Goal: Task Accomplishment & Management: Manage account settings

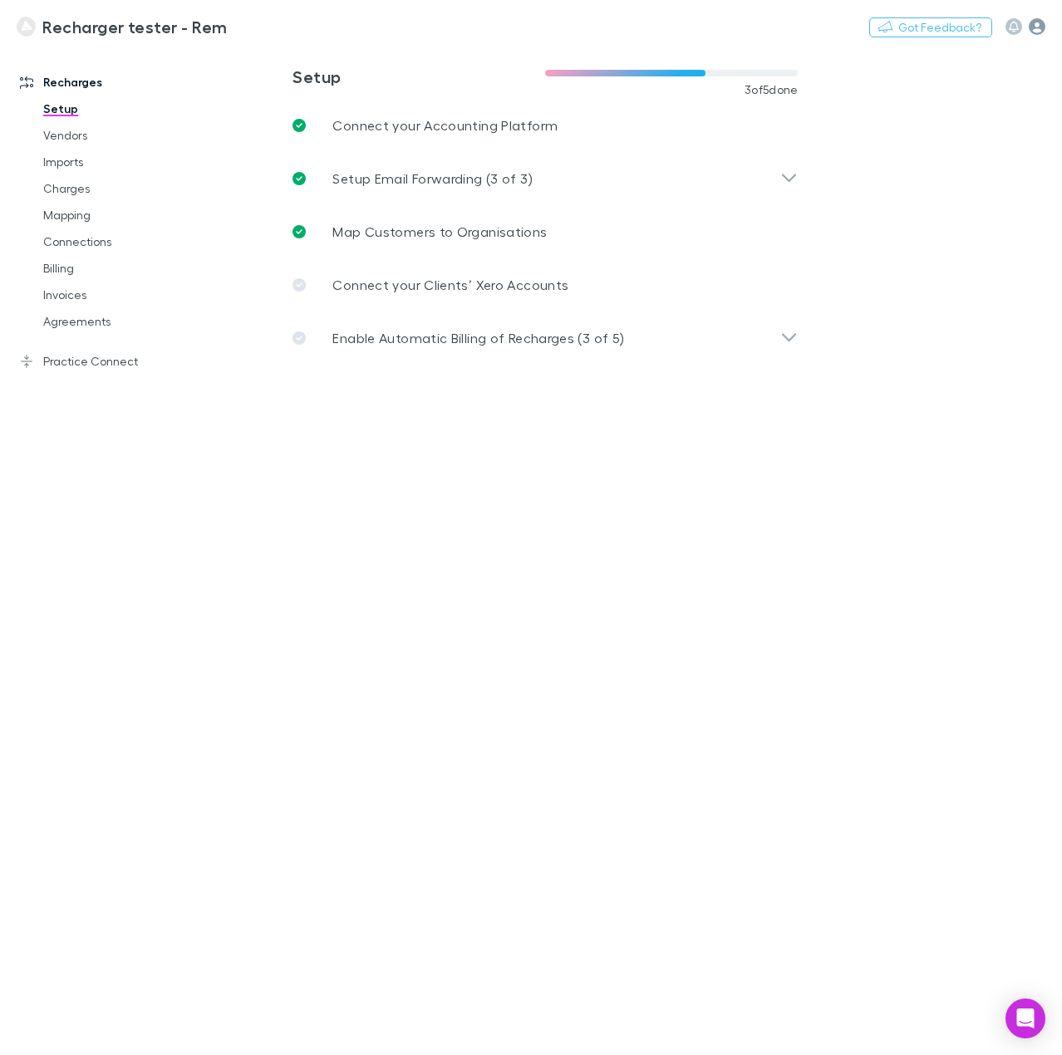
click at [1035, 29] on icon "button" at bounding box center [1037, 26] width 17 height 17
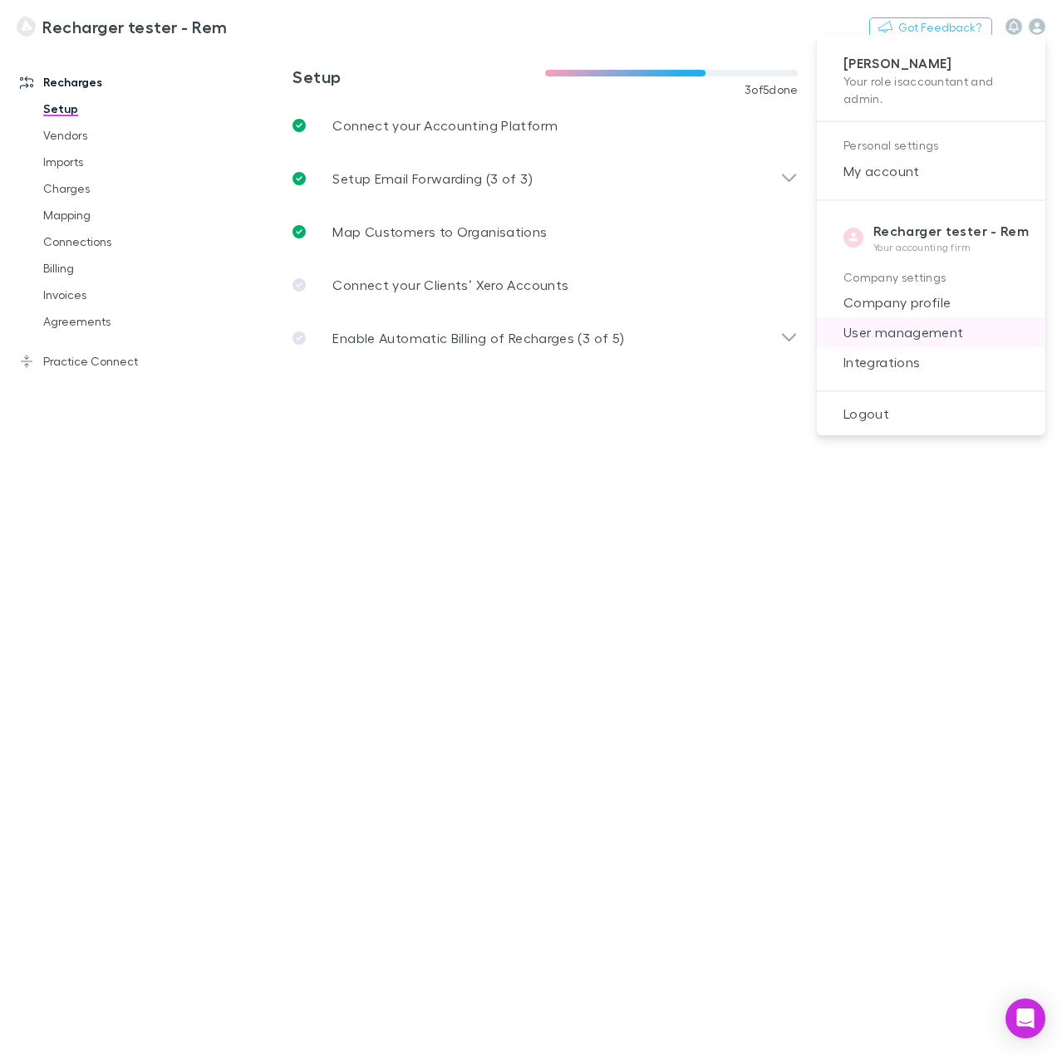
click at [908, 333] on span "User management" at bounding box center [931, 332] width 202 height 20
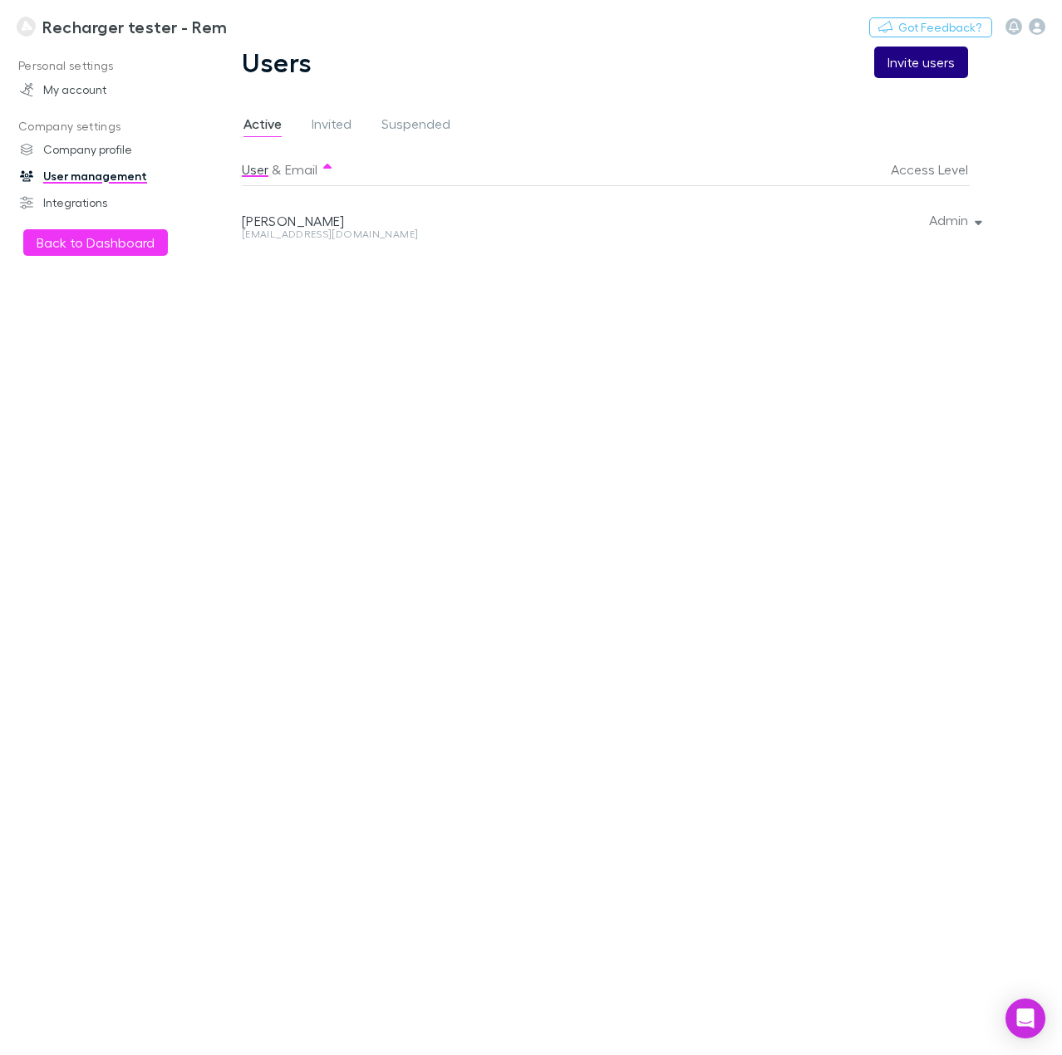
click at [931, 71] on button "Invite users" at bounding box center [921, 63] width 94 height 32
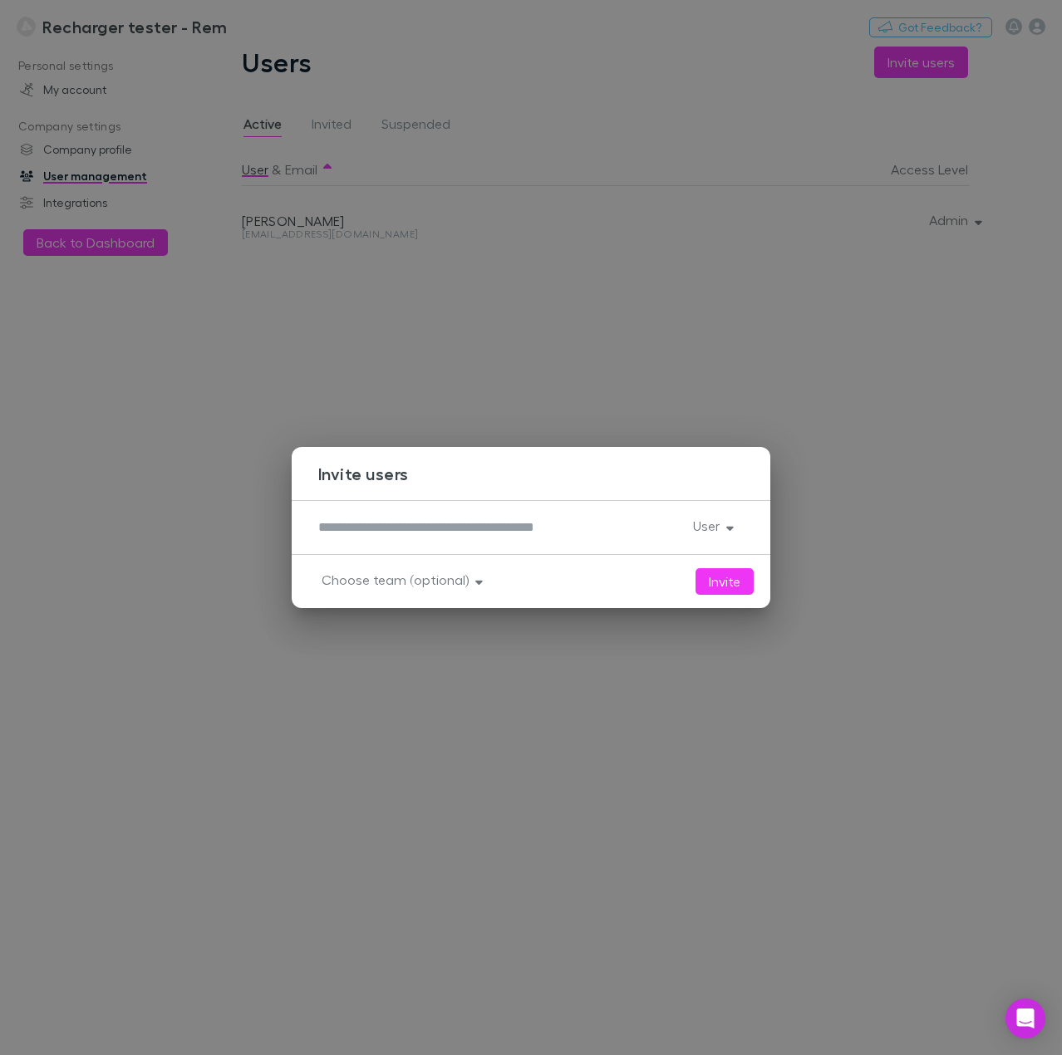
click at [487, 528] on textarea at bounding box center [498, 527] width 361 height 19
click at [724, 577] on button "Invite" at bounding box center [724, 581] width 58 height 27
click at [734, 590] on button "Invite" at bounding box center [724, 581] width 58 height 27
click at [725, 583] on button "Invite" at bounding box center [724, 581] width 58 height 27
drag, startPoint x: 382, startPoint y: 522, endPoint x: 282, endPoint y: 528, distance: 100.8
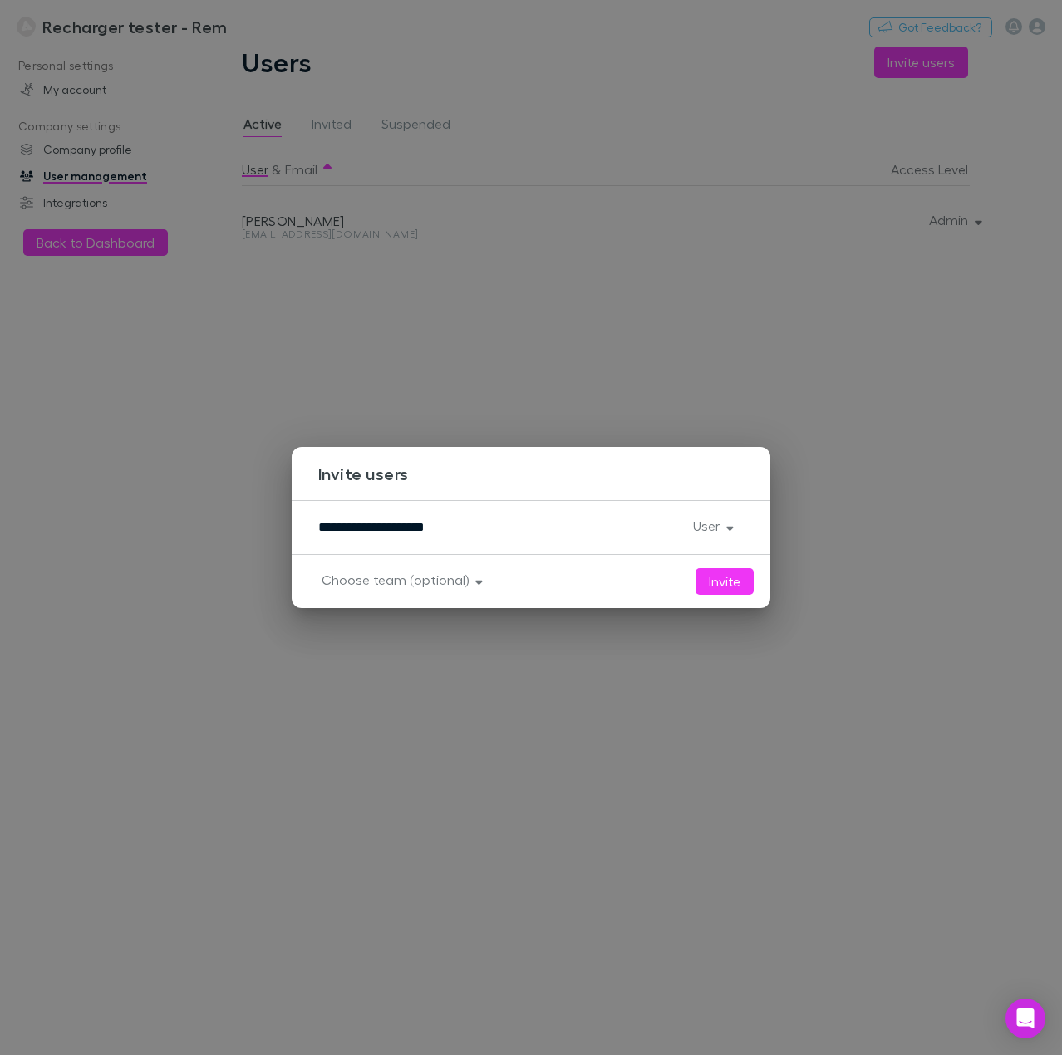
click at [282, 528] on div "**********" at bounding box center [531, 527] width 1062 height 1055
type textarea "**********"
click at [716, 577] on button "Invite" at bounding box center [724, 581] width 58 height 27
click at [857, 489] on div "**********" at bounding box center [531, 527] width 1062 height 1055
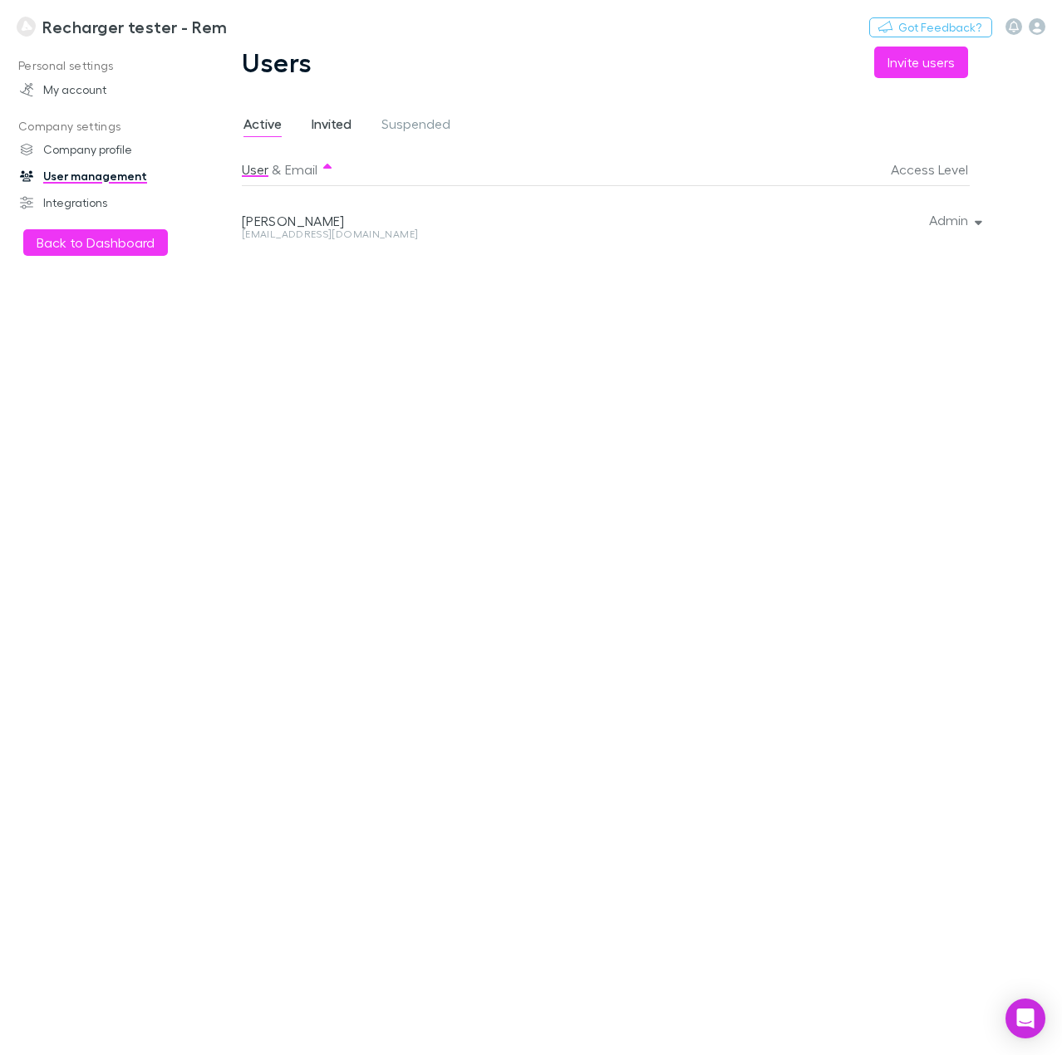
click at [333, 122] on span "Invited" at bounding box center [332, 126] width 40 height 22
click at [247, 127] on span "Active" at bounding box center [262, 126] width 38 height 22
click at [966, 219] on button "Admin" at bounding box center [954, 220] width 76 height 23
click at [1038, 29] on div at bounding box center [531, 527] width 1062 height 1055
click at [1038, 29] on div "Admin Full access. Admins can manage users, teams and billing. User Can invite …" at bounding box center [531, 527] width 1062 height 1055
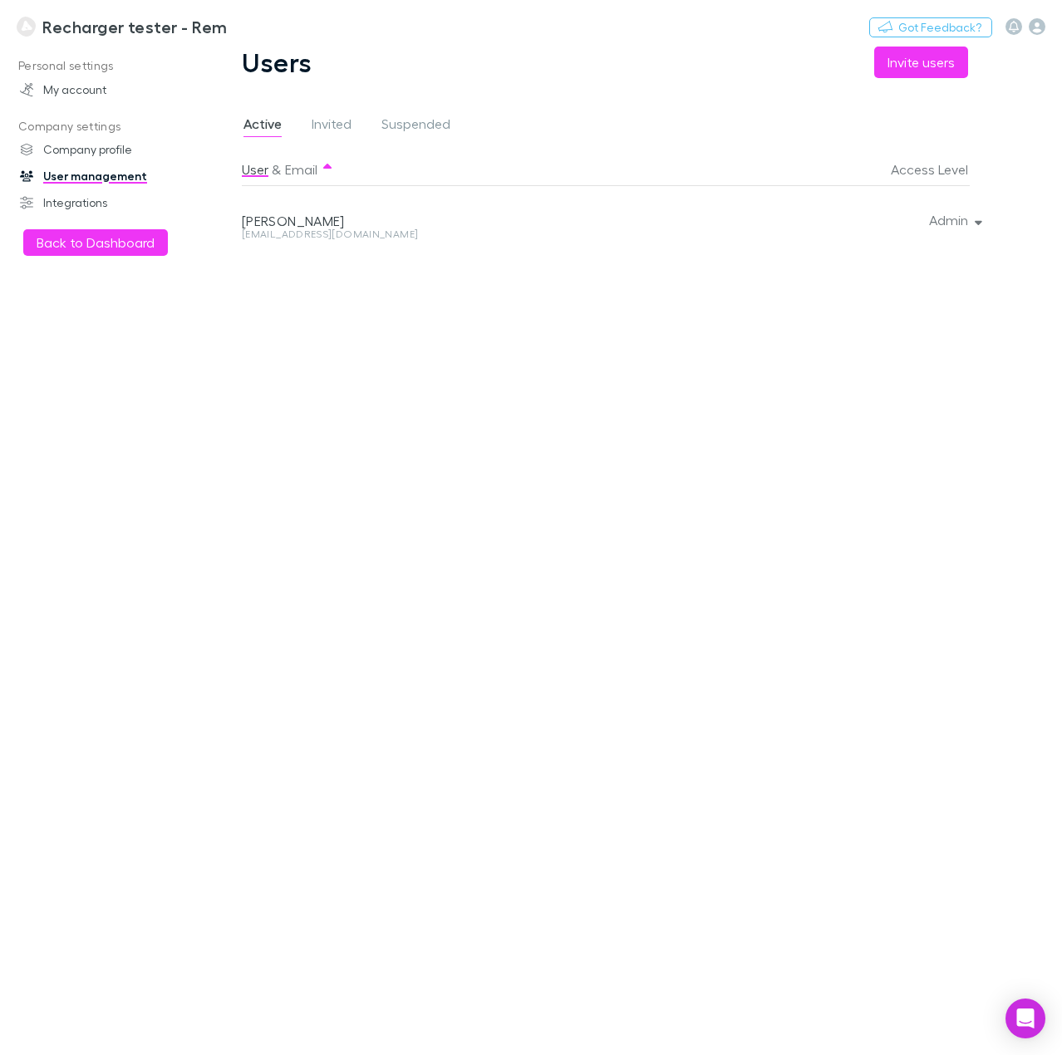
click at [1038, 29] on icon "button" at bounding box center [1037, 26] width 17 height 17
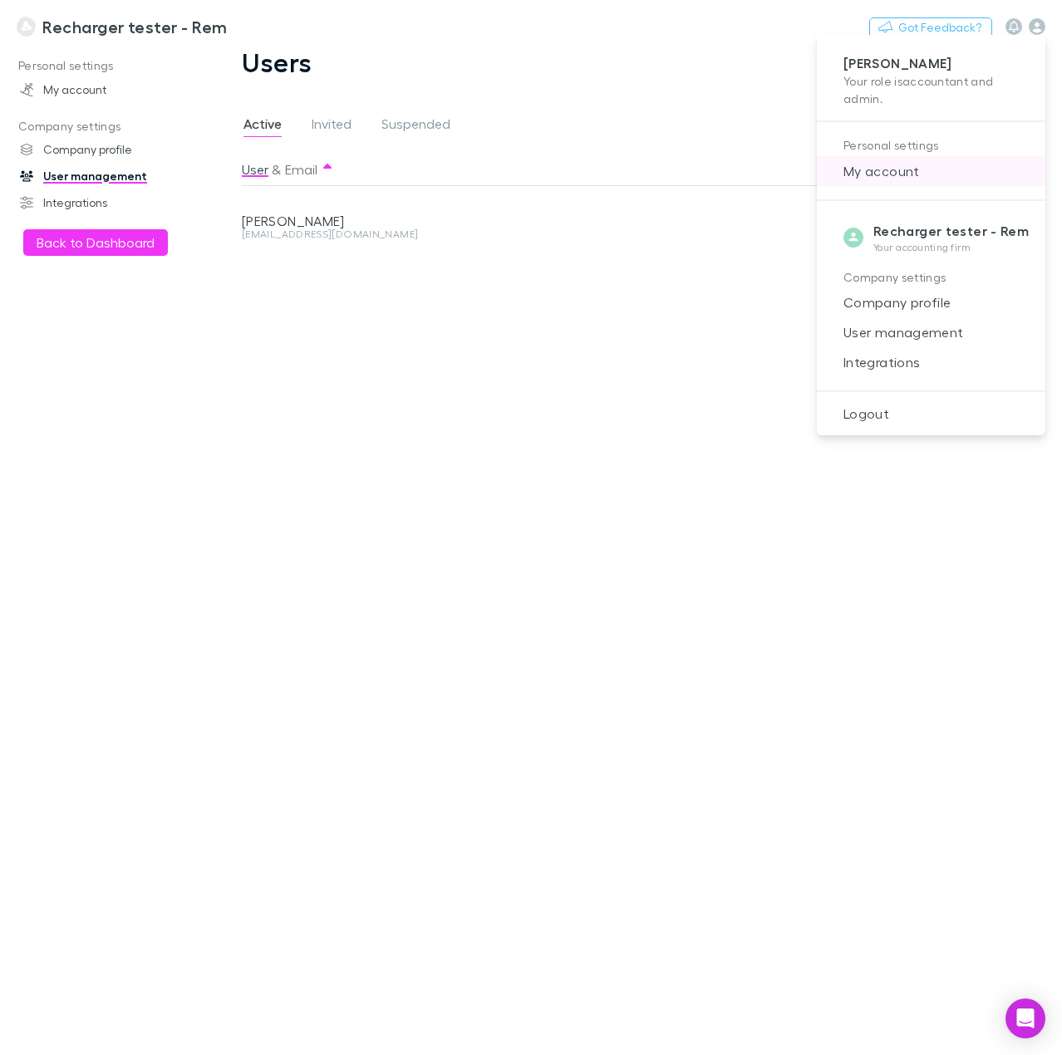
click at [874, 185] on li "My account" at bounding box center [931, 171] width 228 height 30
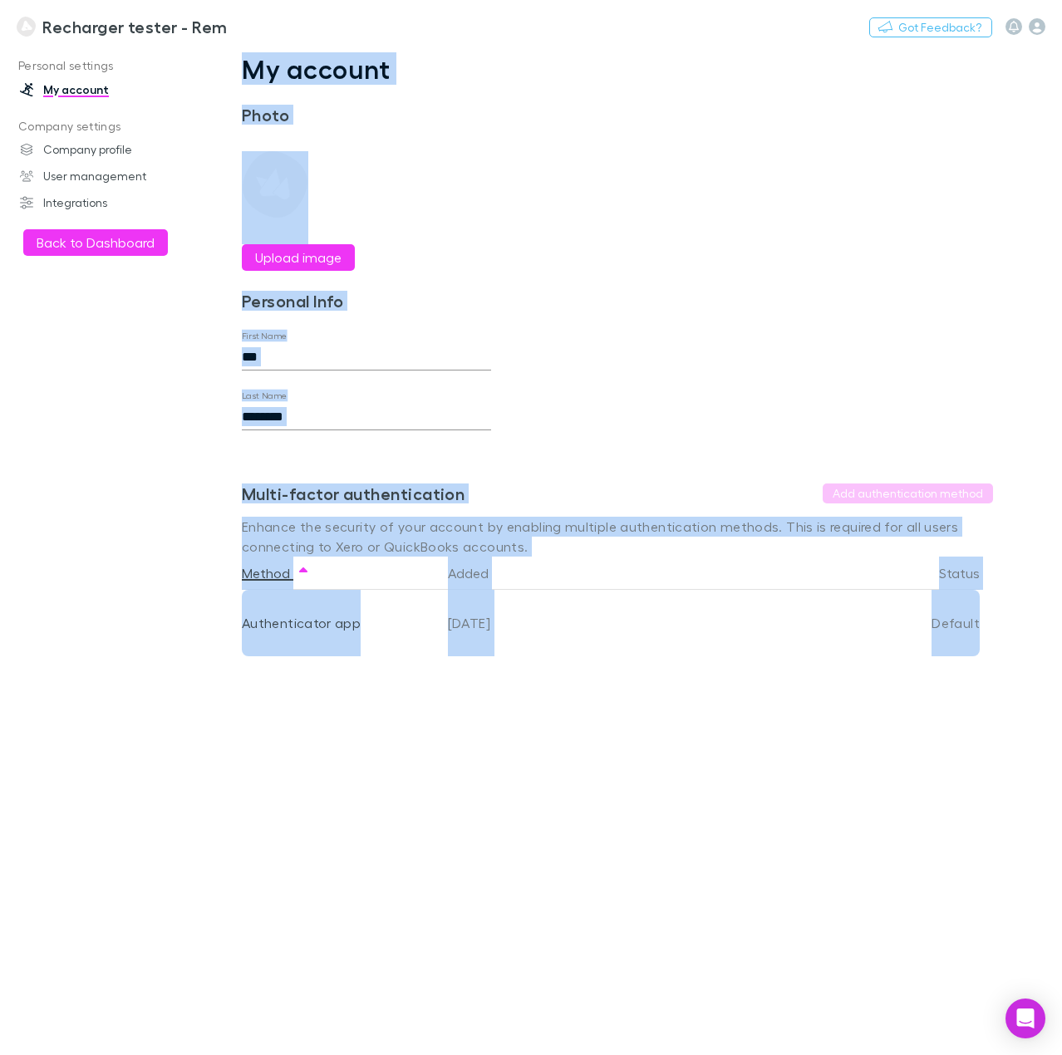
click at [814, 266] on div "My account Photo Upload image Personal Info First Name *** Last Name ******** S…" at bounding box center [617, 368] width 831 height 630
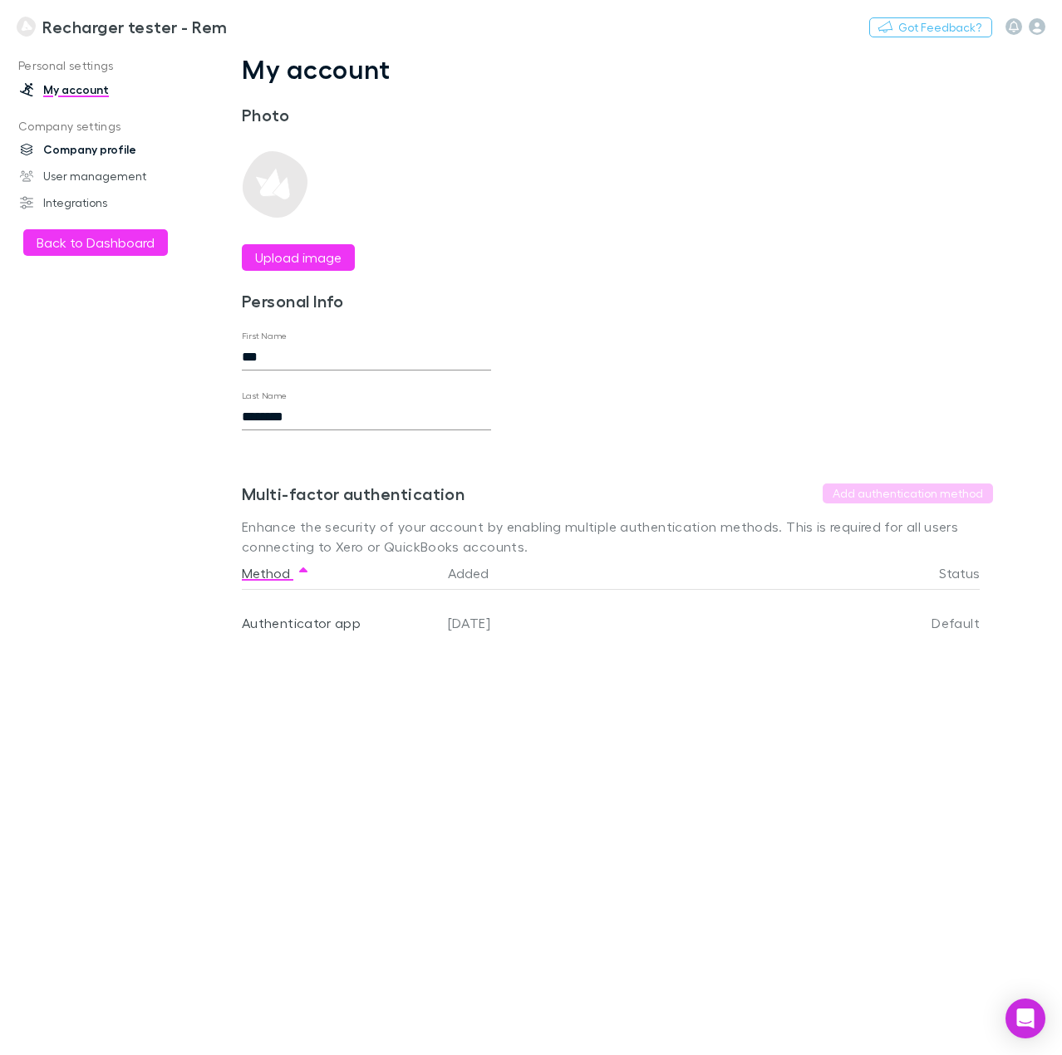
click at [101, 157] on link "Company profile" at bounding box center [107, 149] width 208 height 27
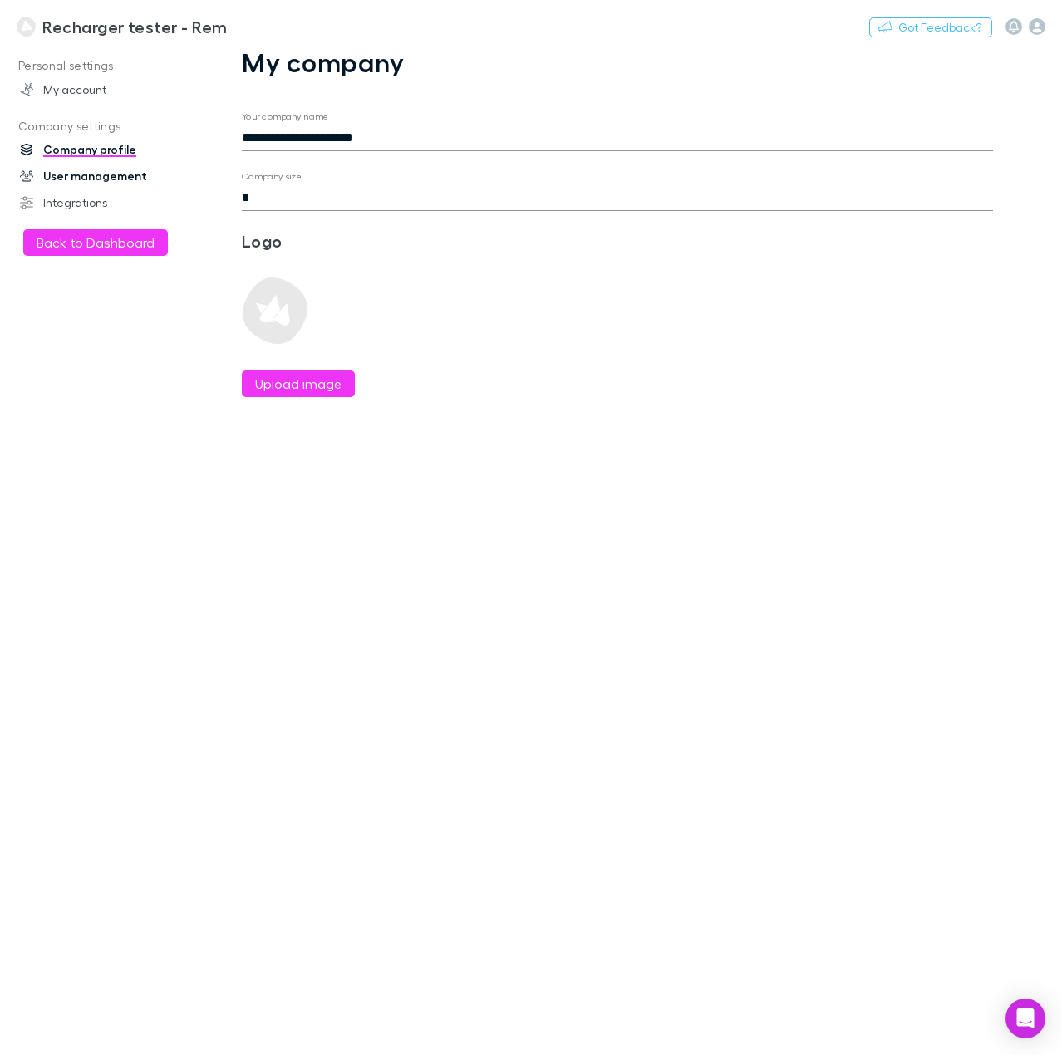
click at [71, 183] on link "User management" at bounding box center [107, 176] width 208 height 27
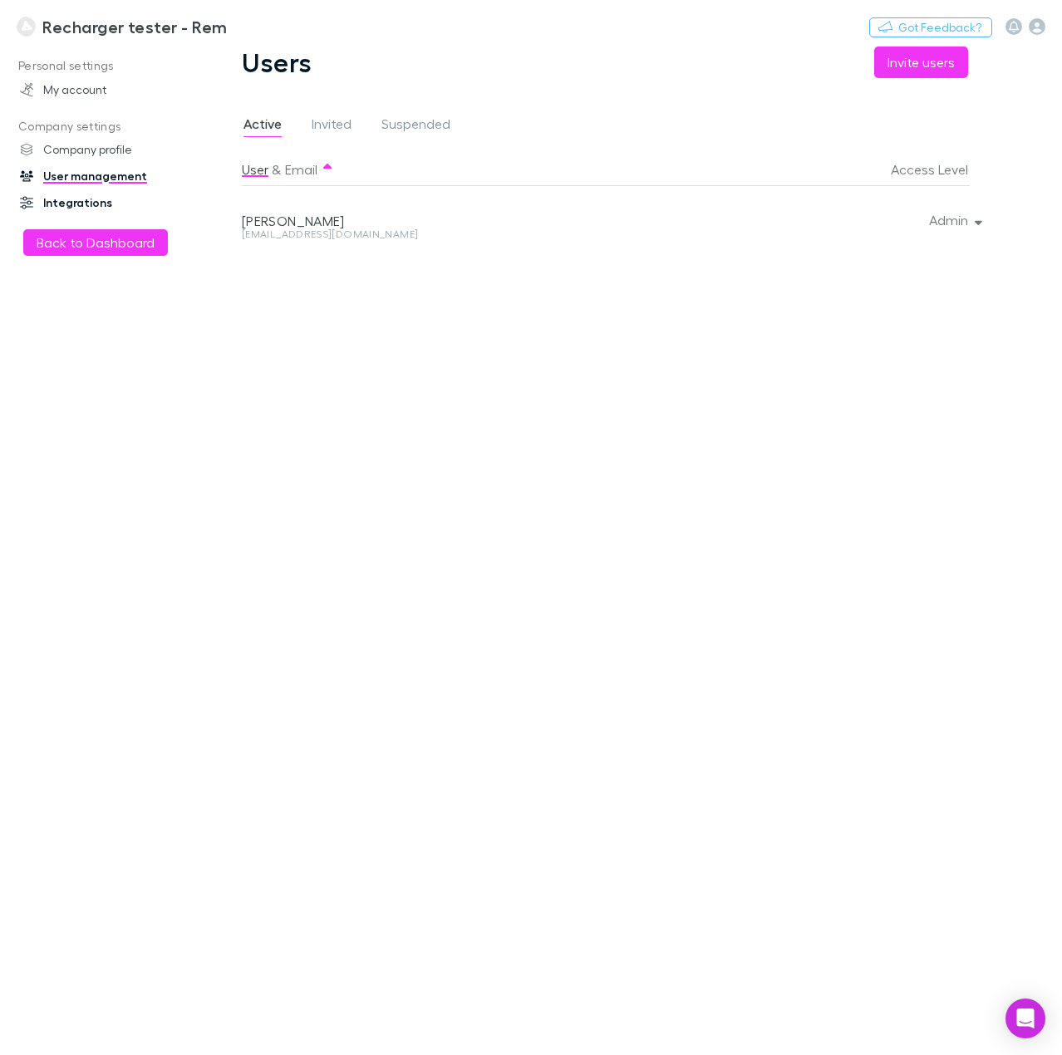
click at [64, 199] on link "Integrations" at bounding box center [107, 202] width 208 height 27
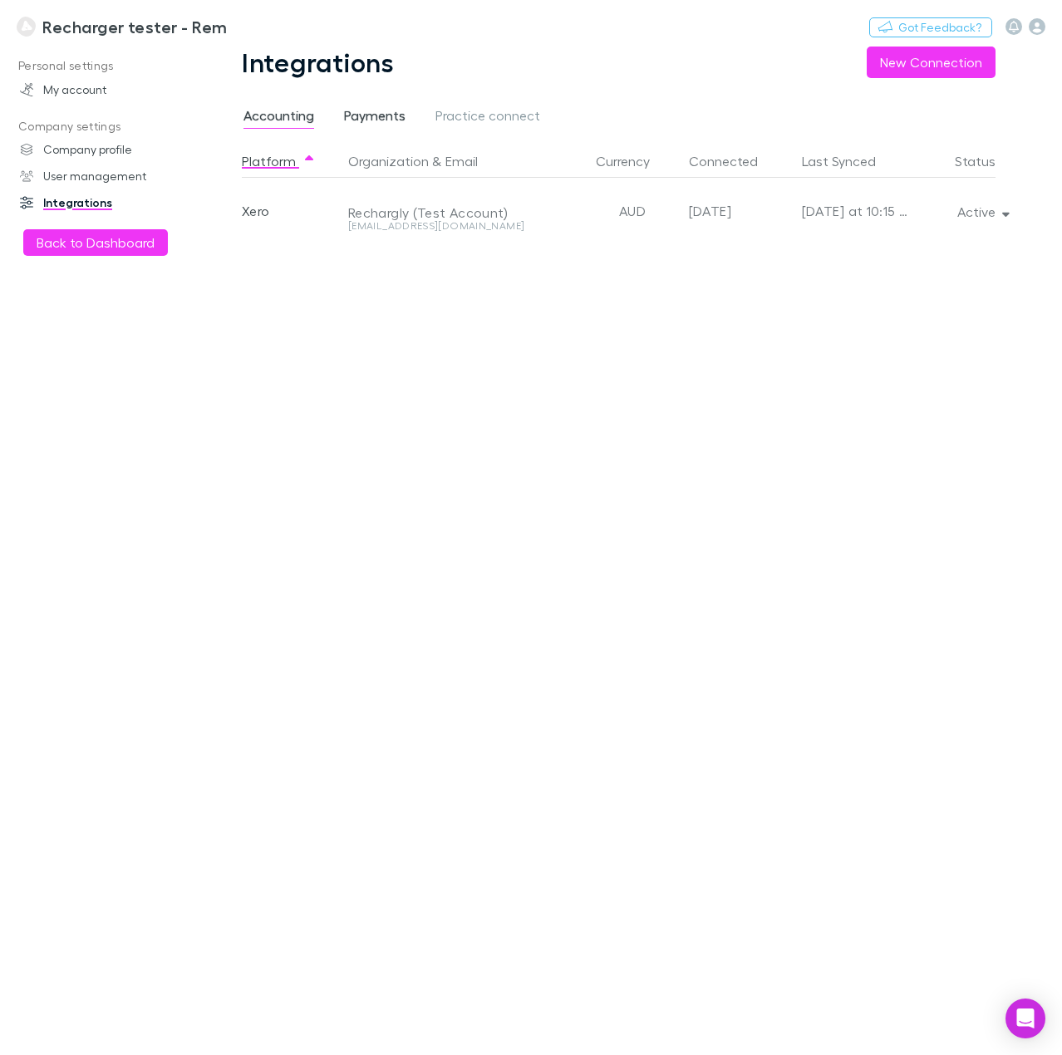
click at [392, 127] on span "Payments" at bounding box center [374, 118] width 61 height 22
drag, startPoint x: 483, startPoint y: 111, endPoint x: 476, endPoint y: 116, distance: 8.8
click at [481, 112] on span "Practice connect" at bounding box center [487, 118] width 105 height 22
click at [289, 119] on span "Accounting" at bounding box center [278, 118] width 71 height 22
click at [100, 183] on link "User management" at bounding box center [107, 176] width 208 height 27
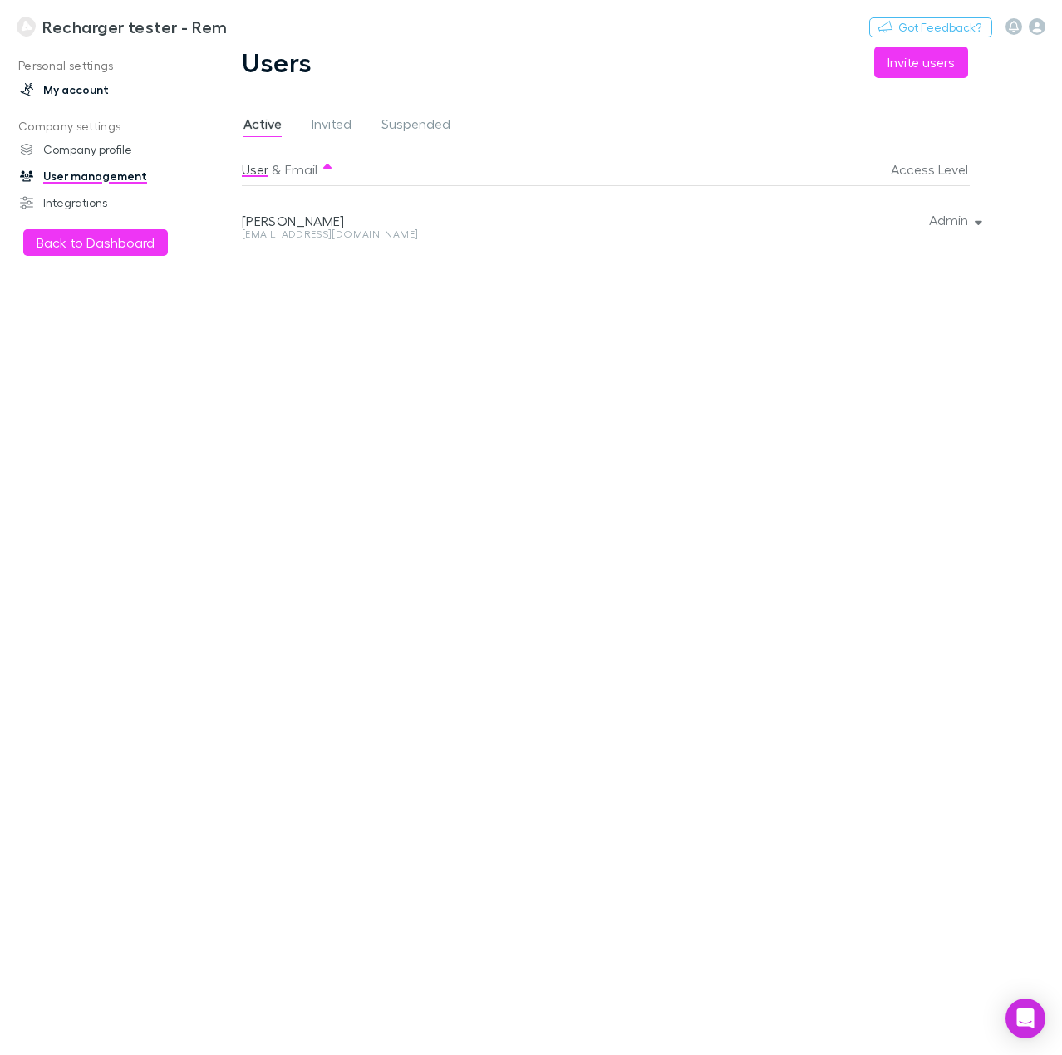
click at [81, 89] on link "My account" at bounding box center [107, 89] width 208 height 27
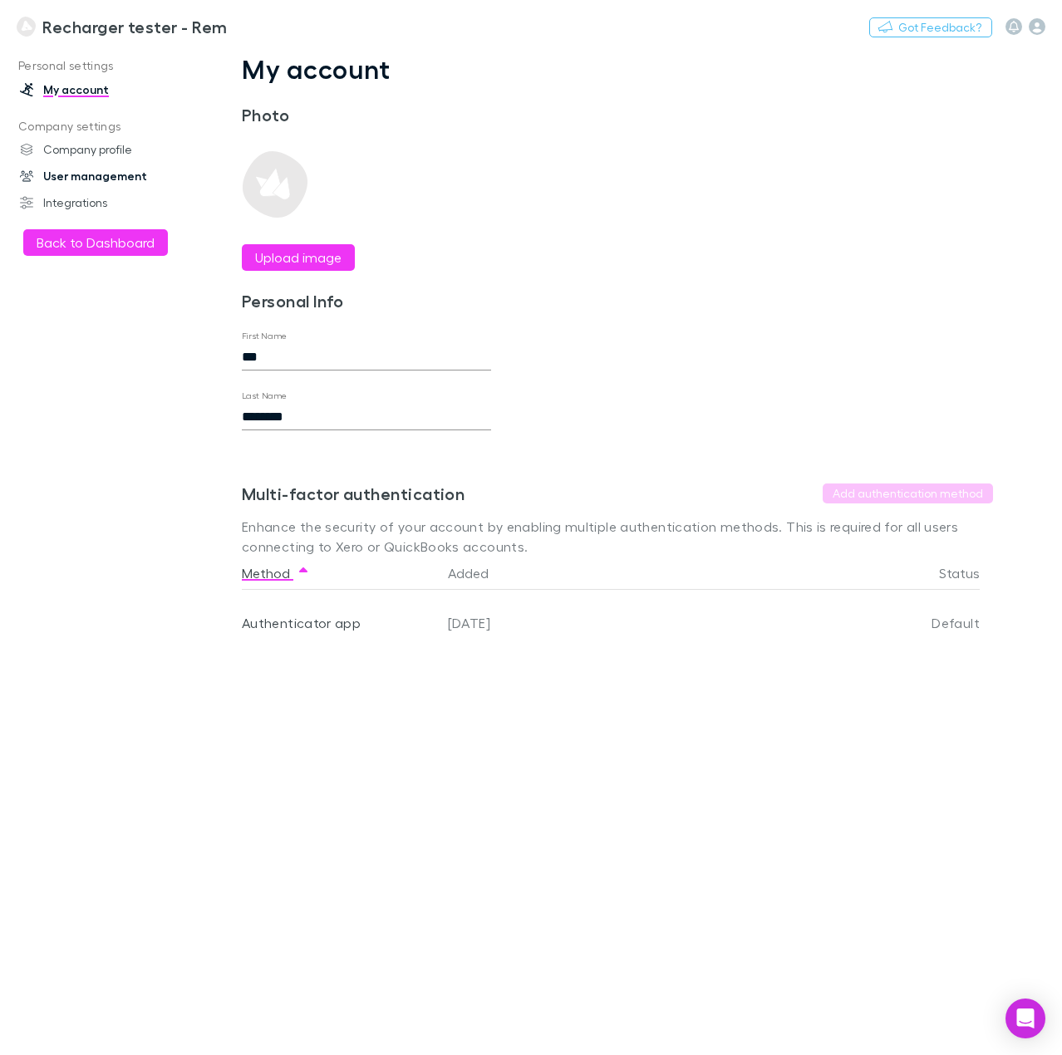
click at [82, 180] on link "User management" at bounding box center [107, 176] width 208 height 27
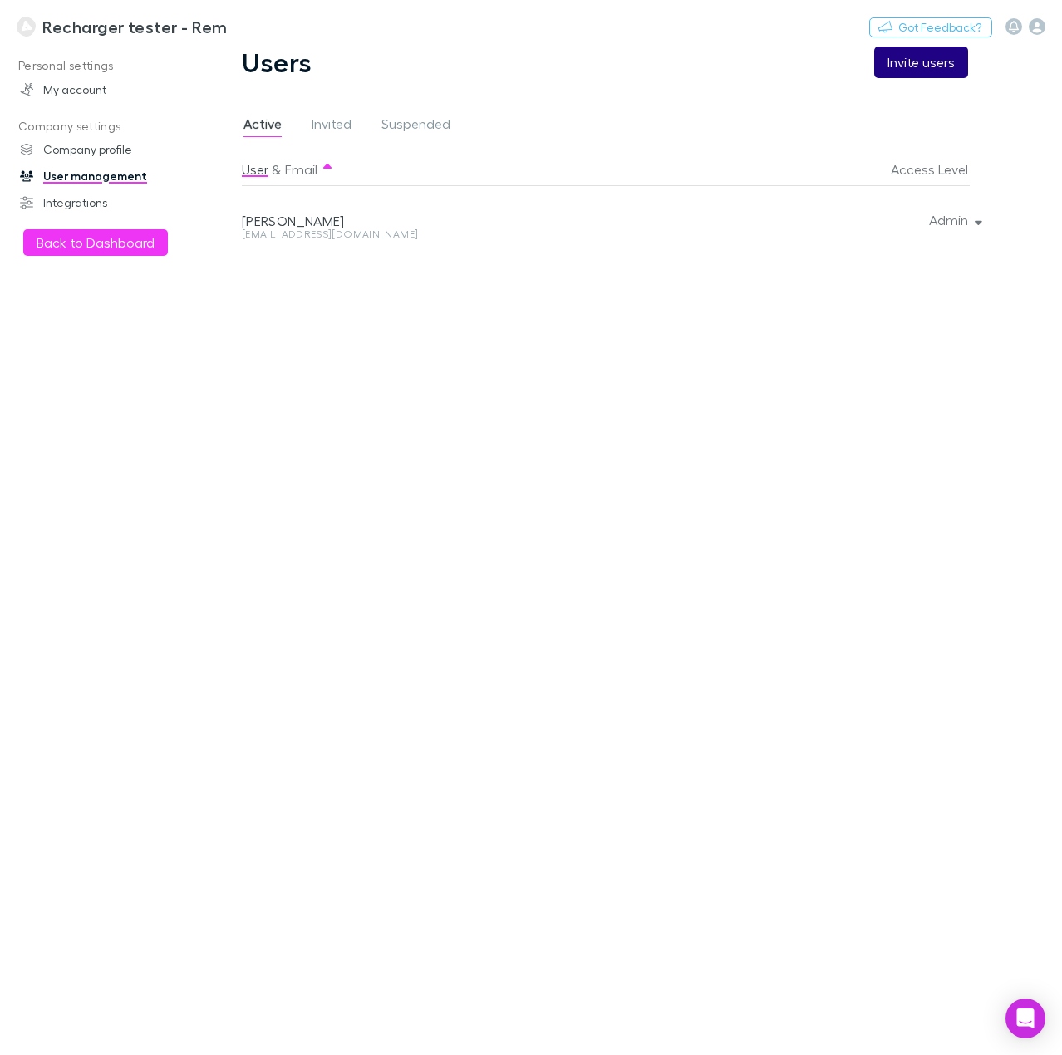
click at [904, 72] on button "Invite users" at bounding box center [921, 63] width 94 height 32
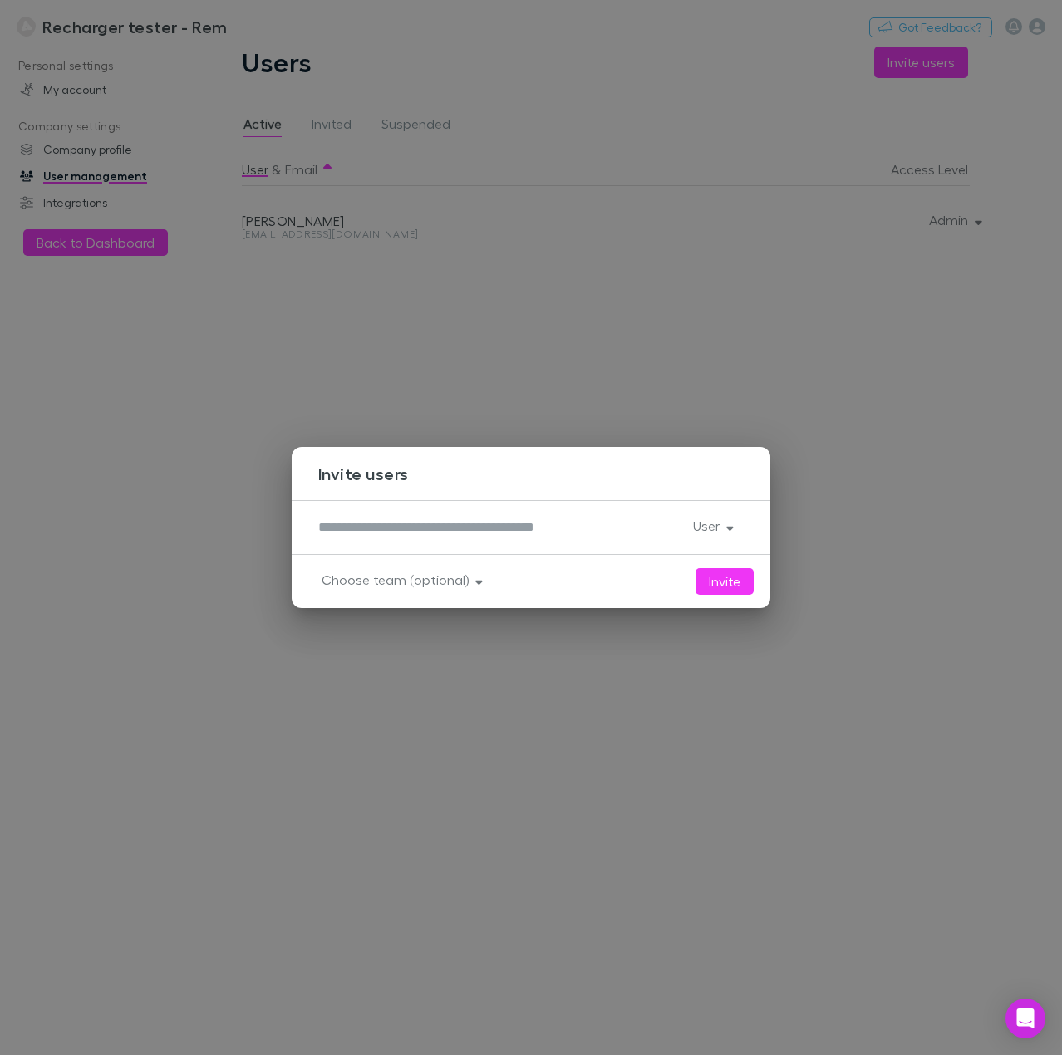
click at [449, 540] on div "*" at bounding box center [498, 527] width 361 height 27
type textarea "**********"
click at [694, 579] on div "Choose team (optional)" at bounding box center [501, 581] width 387 height 27
click at [710, 579] on button "Invite" at bounding box center [724, 581] width 58 height 27
click at [725, 584] on button "Invite" at bounding box center [724, 581] width 58 height 27
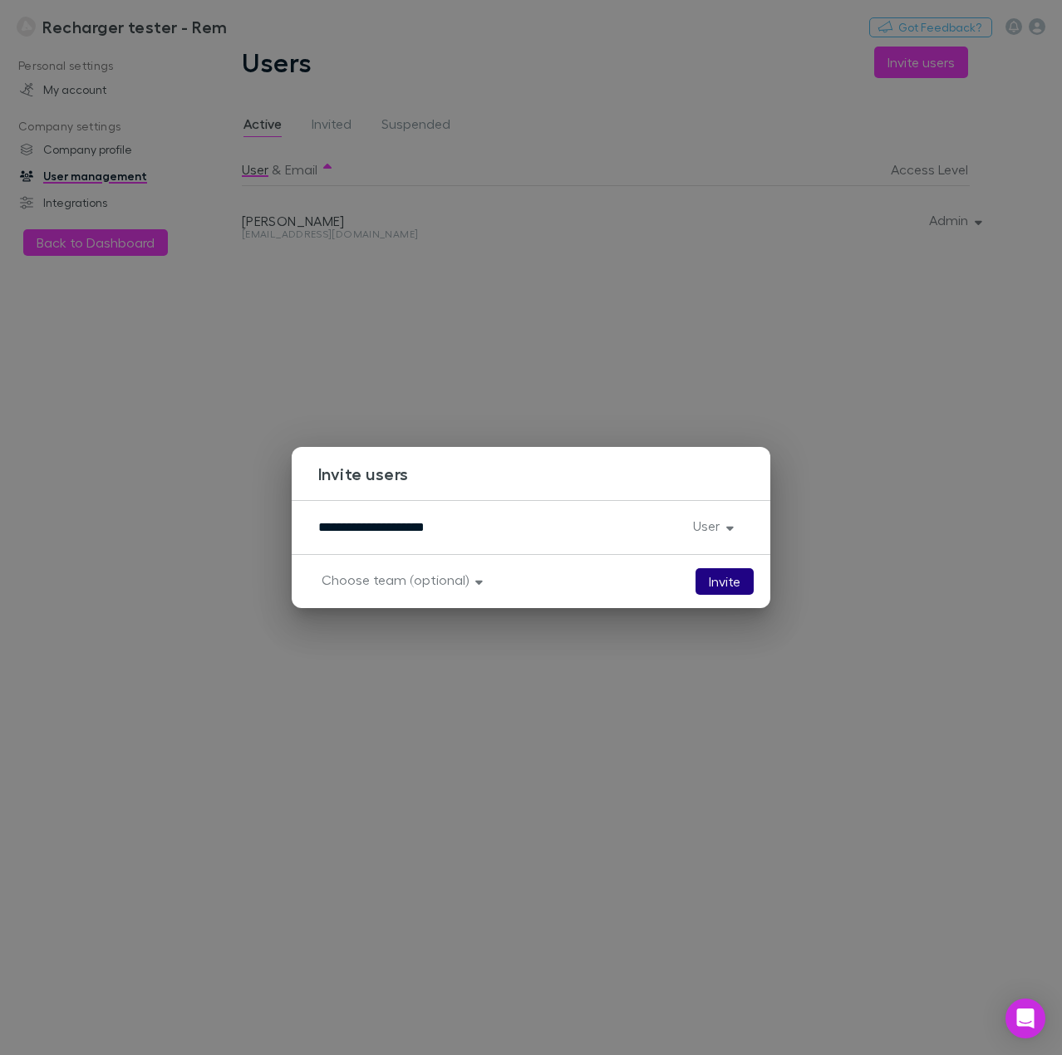
click at [734, 579] on button "Invite" at bounding box center [724, 581] width 58 height 27
click at [655, 516] on div "**********" at bounding box center [498, 527] width 361 height 27
click at [653, 522] on textarea "**********" at bounding box center [498, 527] width 361 height 19
click at [717, 577] on button "Invite" at bounding box center [724, 581] width 58 height 27
click at [715, 572] on button "Invite" at bounding box center [724, 581] width 58 height 27
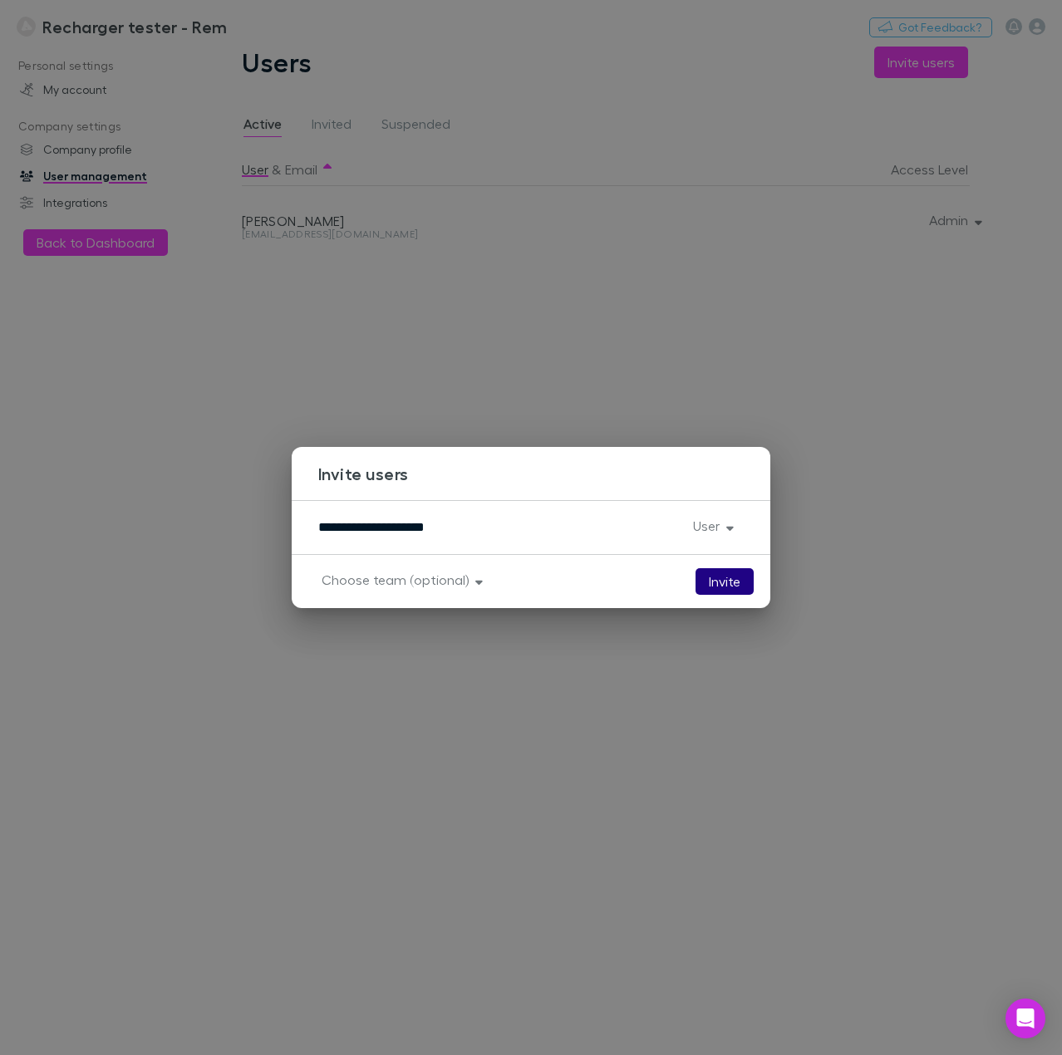
click at [723, 574] on button "Invite" at bounding box center [724, 581] width 58 height 27
click at [600, 366] on div "**********" at bounding box center [531, 527] width 1062 height 1055
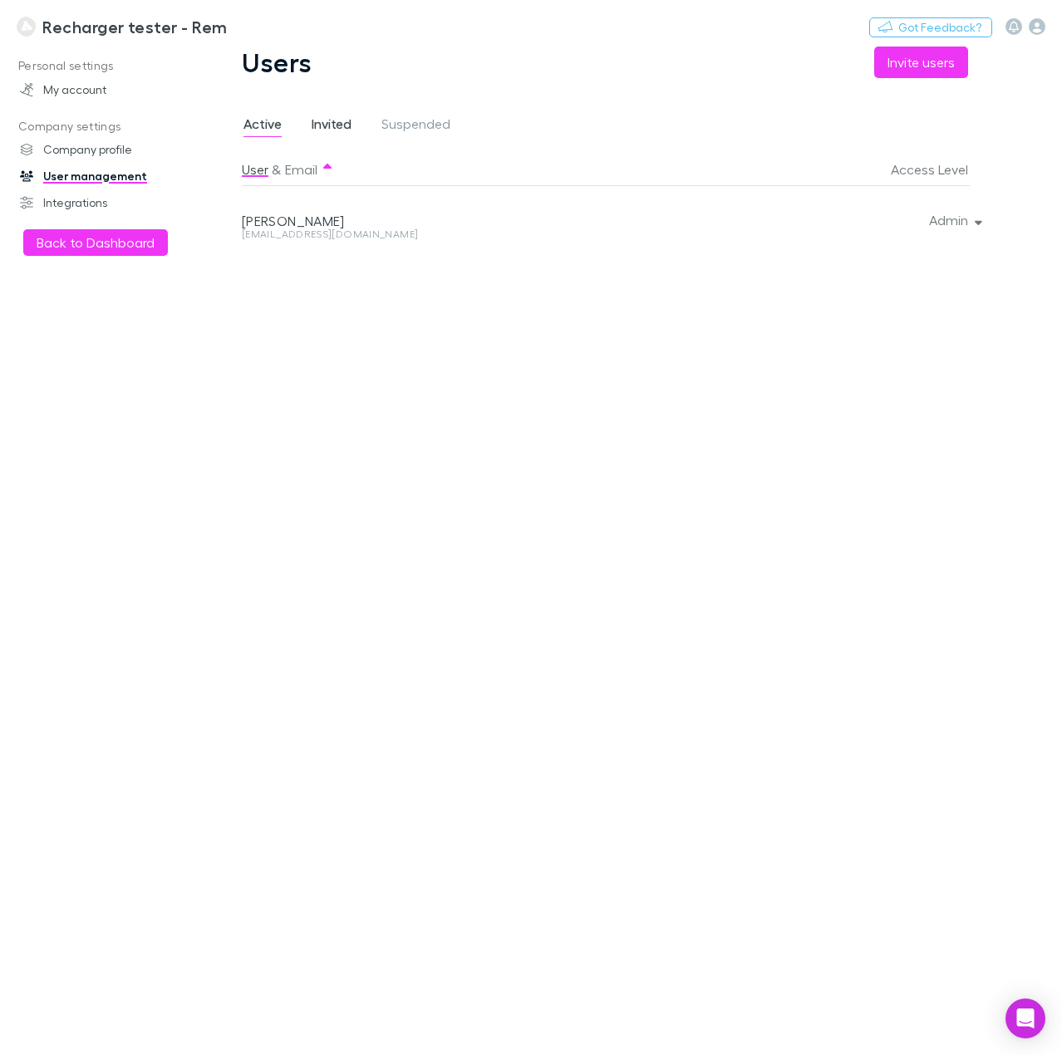
click at [333, 137] on span "Invited" at bounding box center [332, 126] width 40 height 22
click at [415, 125] on span "Suspended" at bounding box center [415, 126] width 69 height 22
click at [975, 225] on div at bounding box center [975, 219] width 10 height 66
click at [977, 223] on div at bounding box center [975, 219] width 10 height 66
click at [960, 214] on button "Owner" at bounding box center [953, 220] width 78 height 23
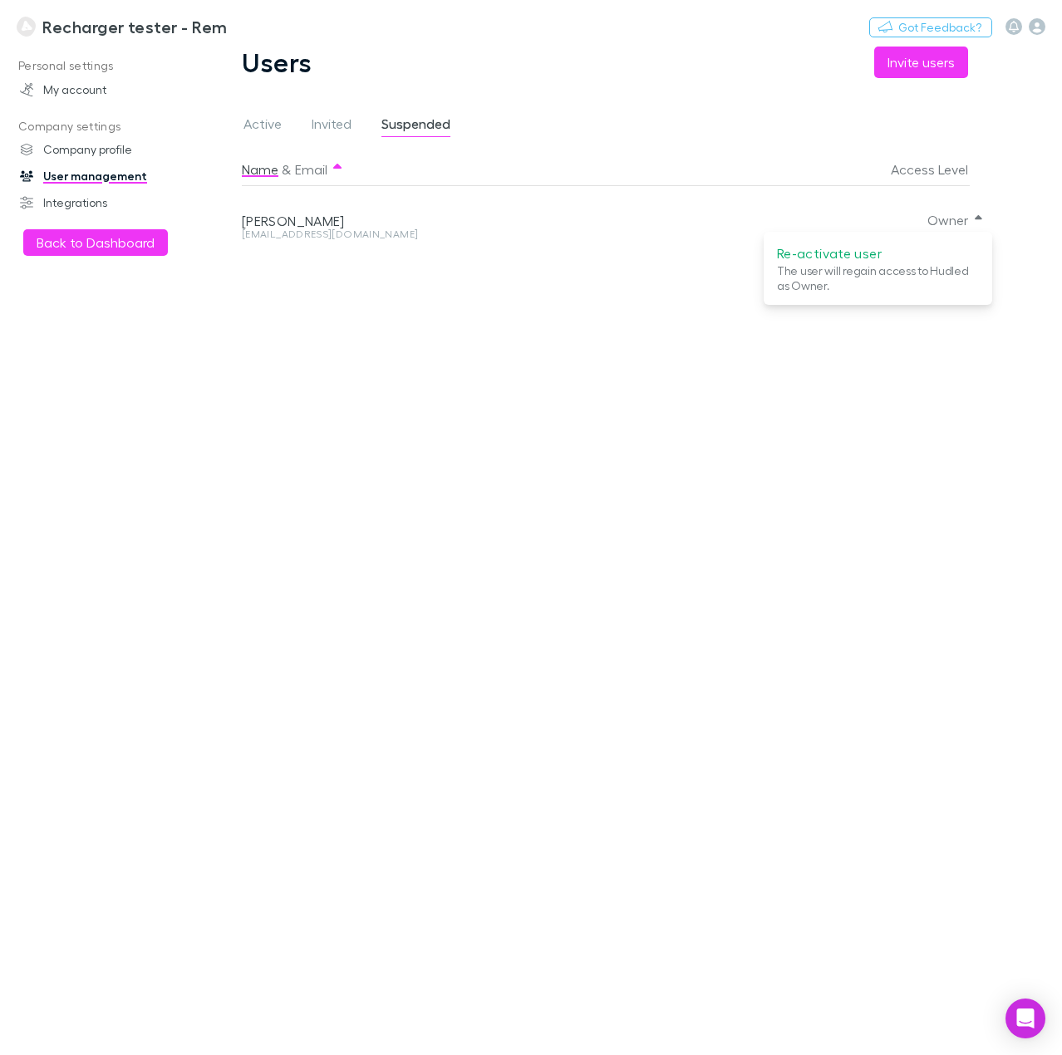
click at [258, 128] on div at bounding box center [531, 527] width 1062 height 1055
click at [268, 125] on span "Active" at bounding box center [262, 126] width 38 height 22
